Goal: Information Seeking & Learning: Learn about a topic

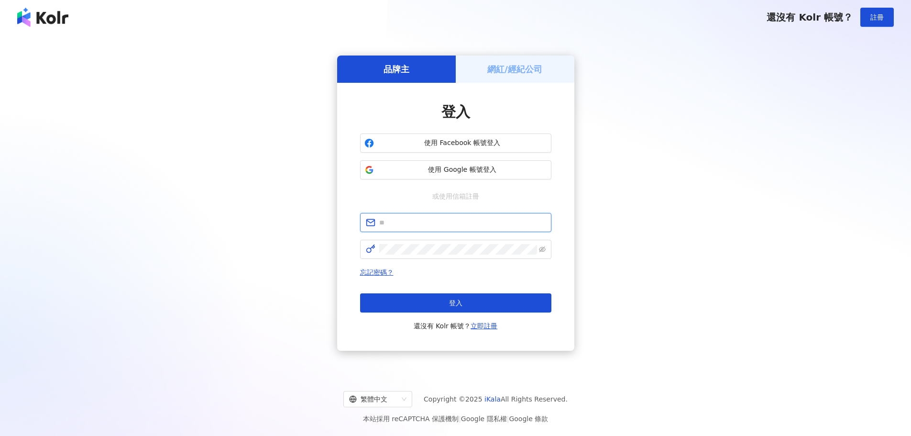
type input "**********"
click at [468, 297] on button "登入" at bounding box center [455, 302] width 191 height 19
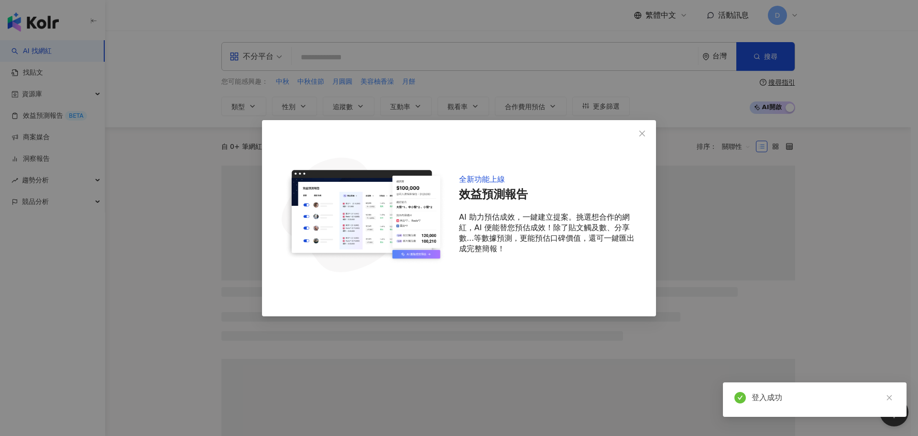
click at [645, 128] on button "Close" at bounding box center [642, 133] width 19 height 19
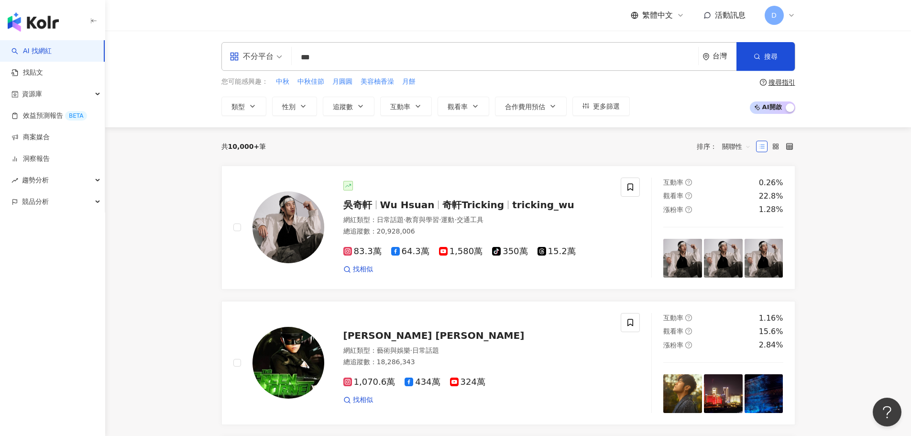
type input "*"
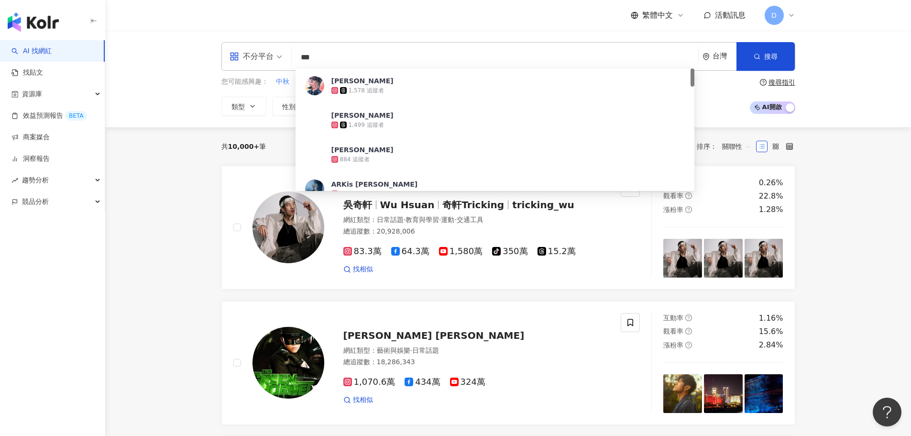
type input "***"
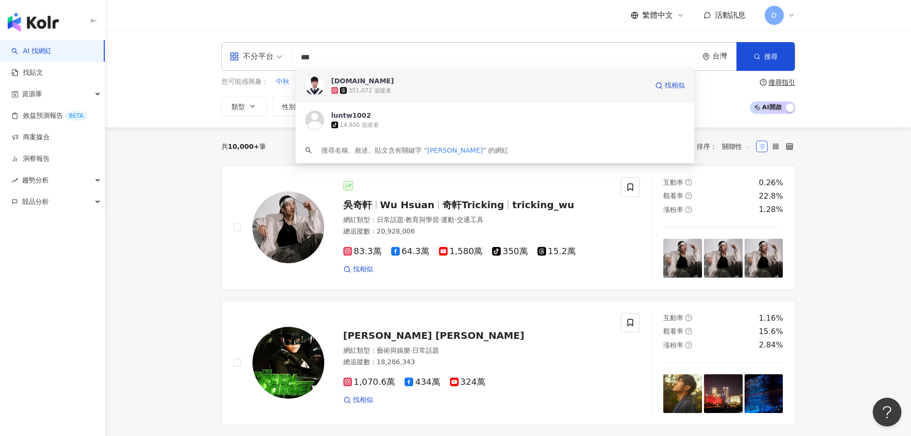
click at [356, 81] on span "[DOMAIN_NAME]" at bounding box center [489, 81] width 317 height 10
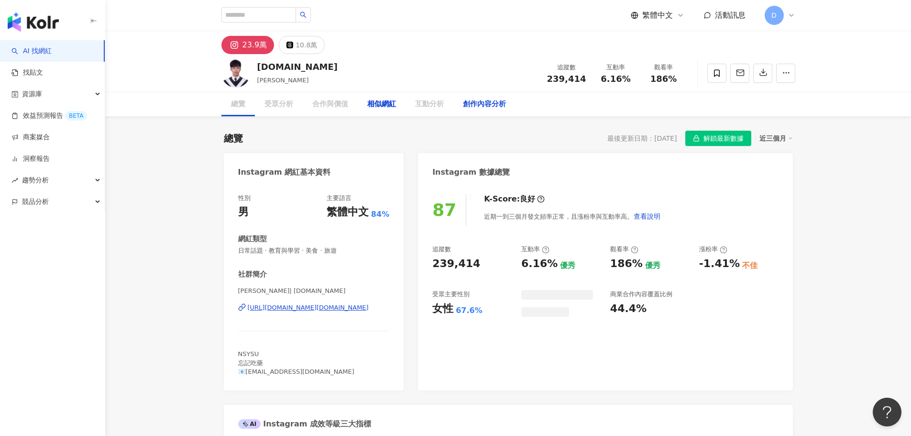
click at [466, 106] on div "創作內容分析" at bounding box center [484, 104] width 43 height 11
click at [474, 106] on div "創作內容分析" at bounding box center [484, 104] width 43 height 11
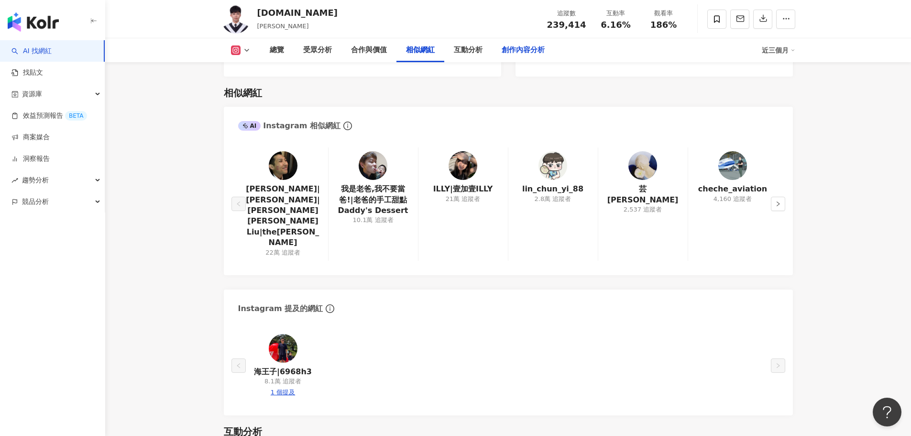
click at [536, 53] on div "創作內容分析" at bounding box center [523, 49] width 43 height 11
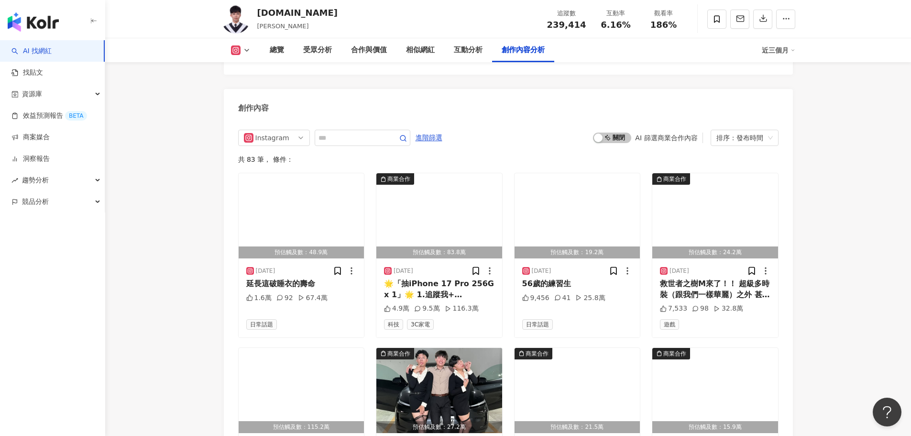
scroll to position [2807, 0]
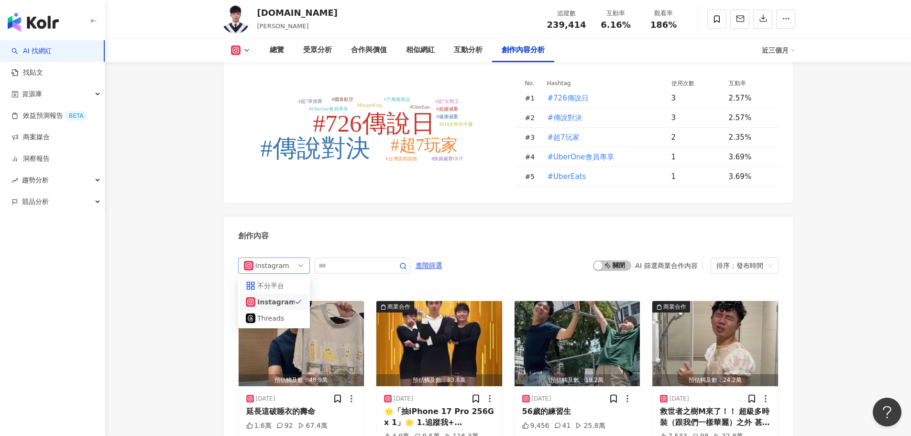
click at [287, 258] on span "Instagram" at bounding box center [274, 265] width 60 height 15
click at [442, 258] on span "進階篩選" at bounding box center [429, 265] width 27 height 15
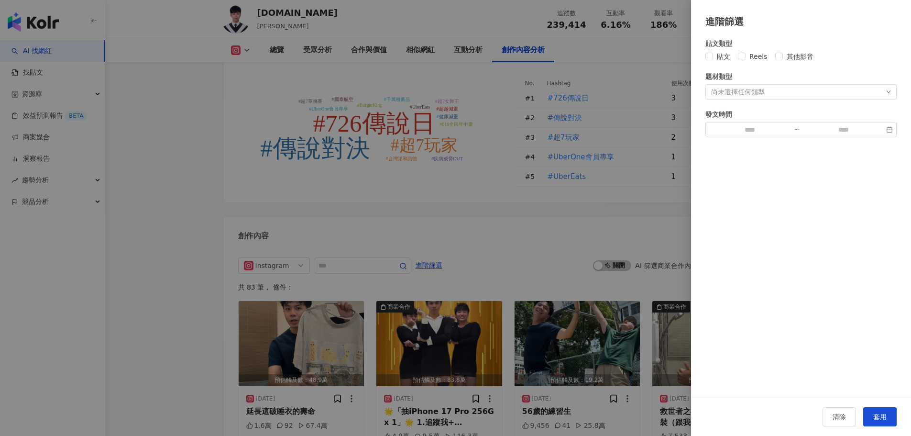
click at [754, 64] on div "貼文類型 貼文 Reels 其他影音 題材類型 尚未選擇任何類型 發文時間 ~" at bounding box center [800, 87] width 191 height 99
click at [752, 55] on span "Reels" at bounding box center [759, 56] width 26 height 11
click at [878, 419] on span "套用" at bounding box center [879, 417] width 13 height 8
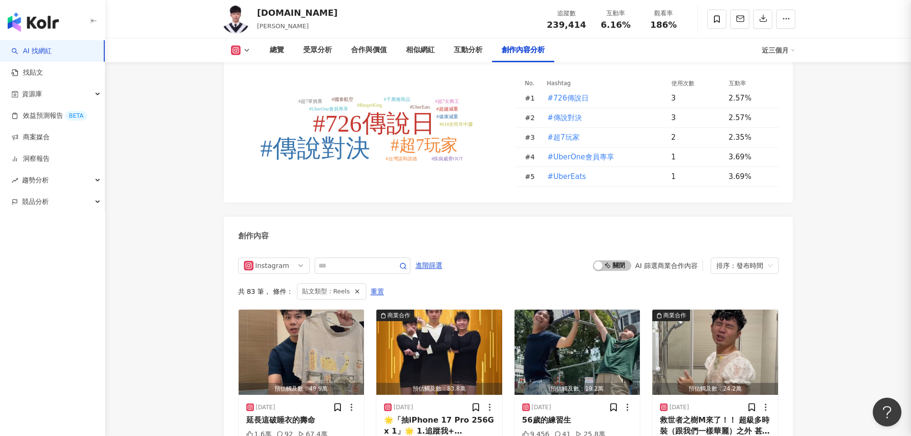
scroll to position [2921, 0]
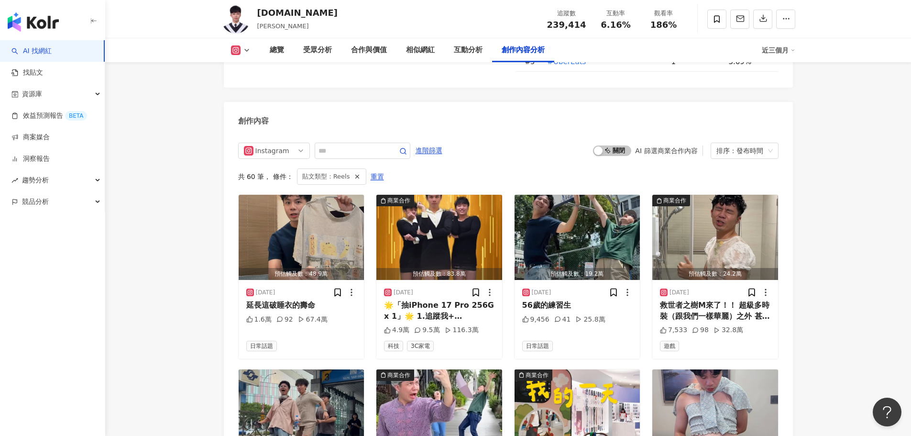
click at [613, 143] on div "Instagram all ig threads 不分平台 Instagram Threads 進階篩選 啟動 關閉 AI 篩選商業合作內容 排序：發布時間 …" at bounding box center [508, 441] width 540 height 596
click at [616, 145] on span "啟動 關閉" at bounding box center [612, 150] width 38 height 11
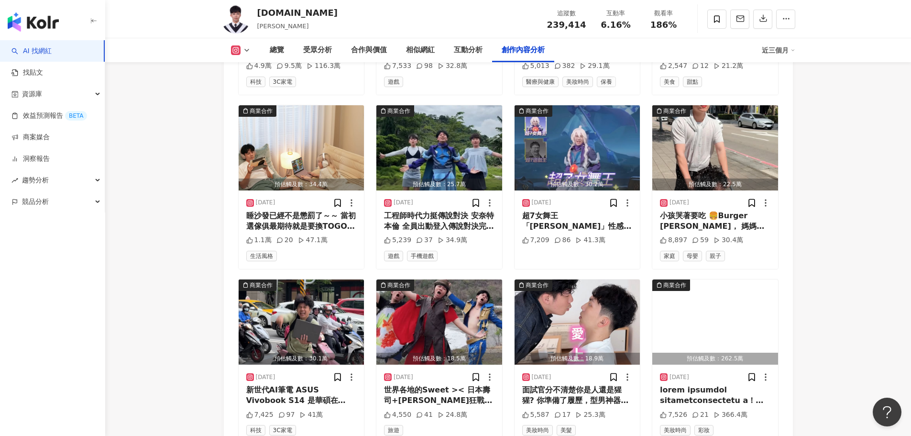
scroll to position [3208, 0]
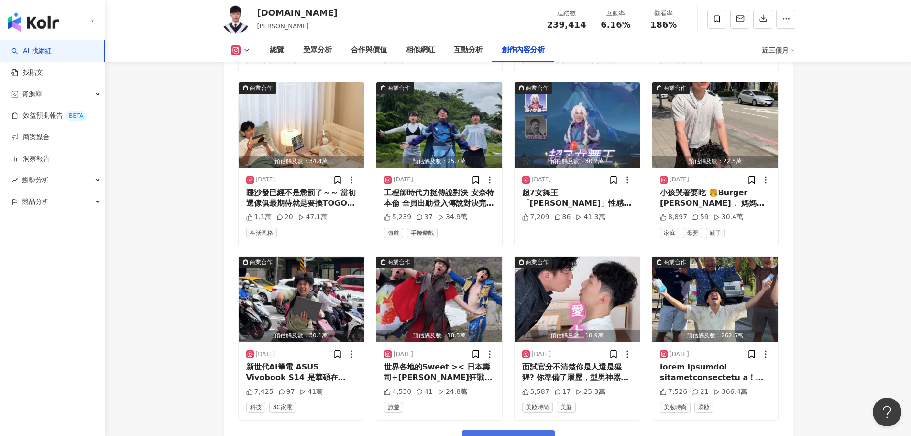
click at [522, 435] on span "看更多創作內容" at bounding box center [514, 441] width 60 height 11
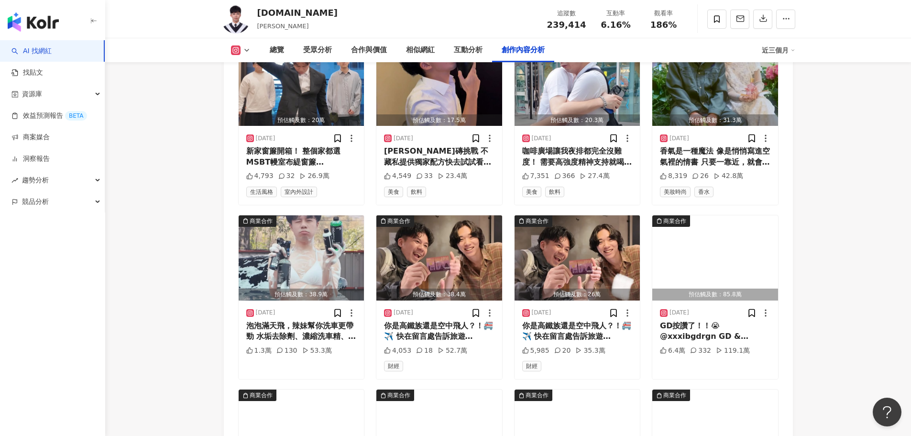
scroll to position [3782, 0]
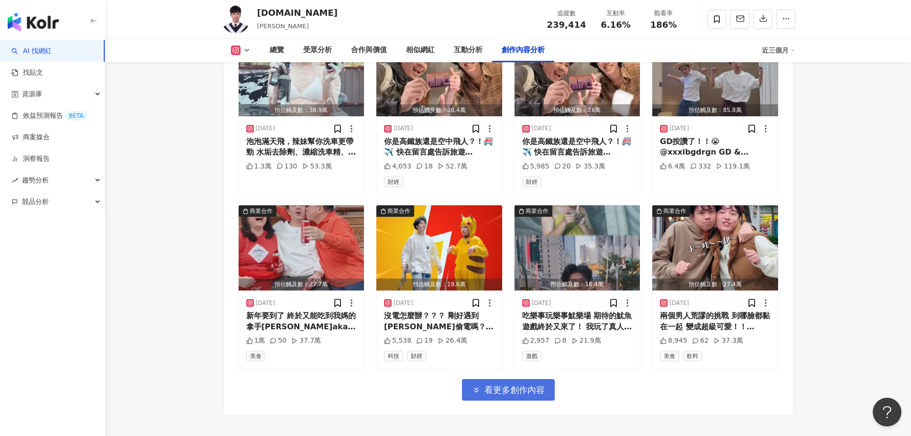
click at [516, 384] on span "看更多創作內容" at bounding box center [514, 389] width 60 height 11
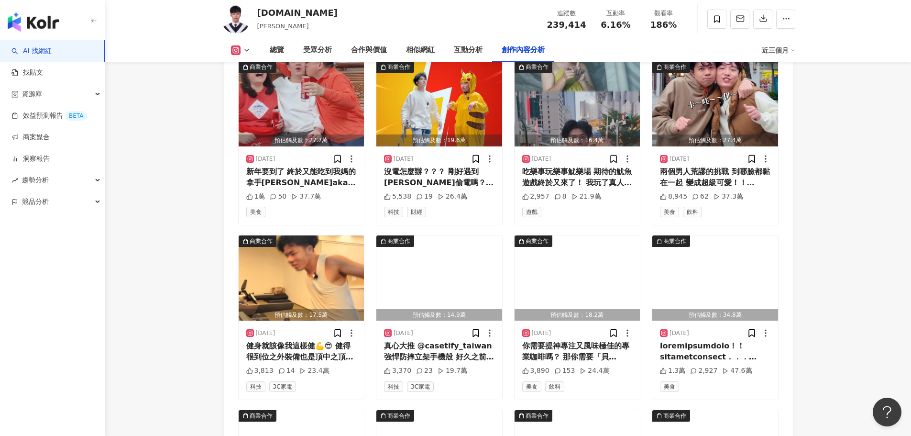
scroll to position [3937, 0]
